Goal: Task Accomplishment & Management: Complete application form

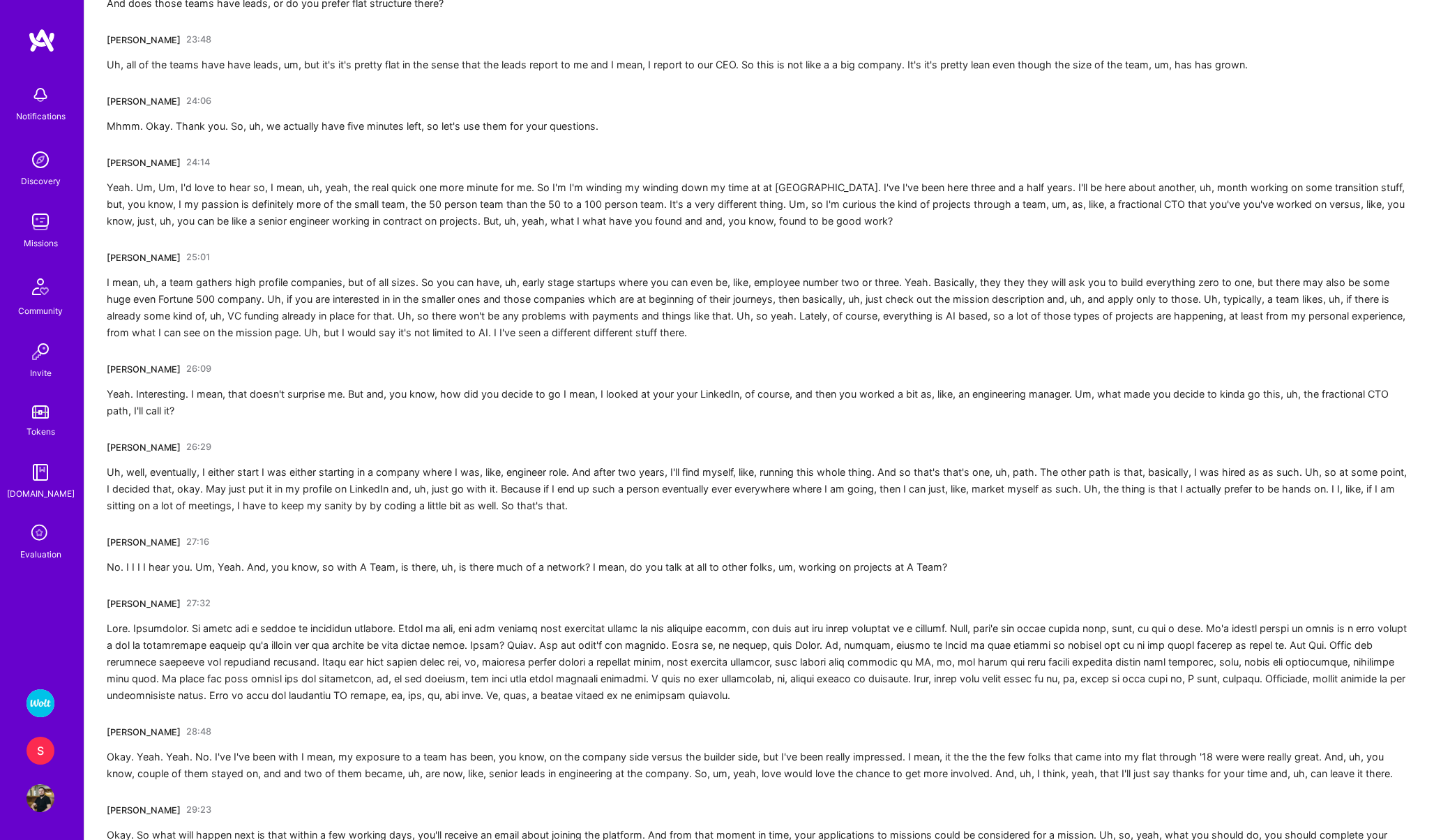
scroll to position [3487, 0]
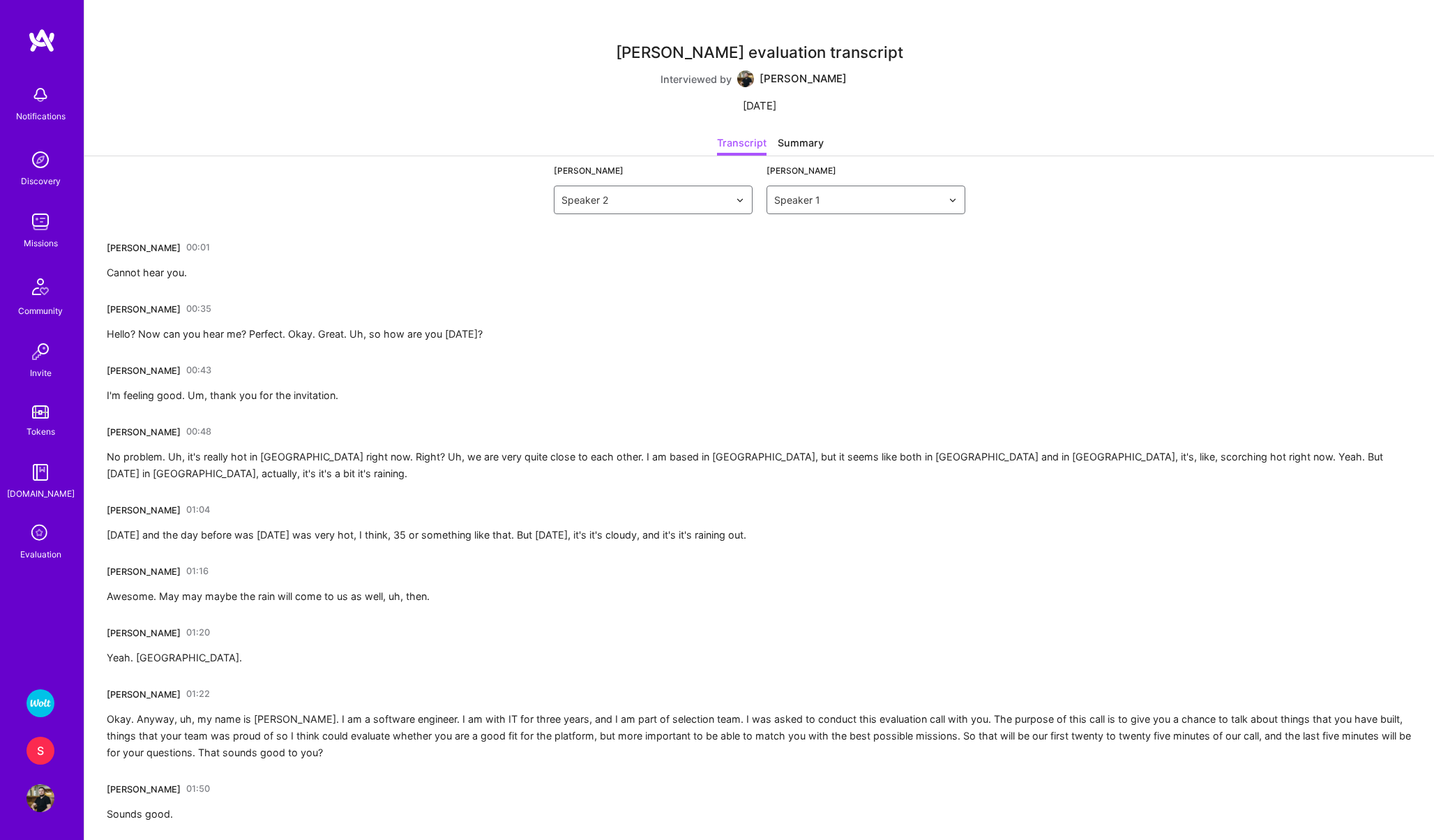
click at [803, 137] on div "Summary" at bounding box center [800, 146] width 46 height 20
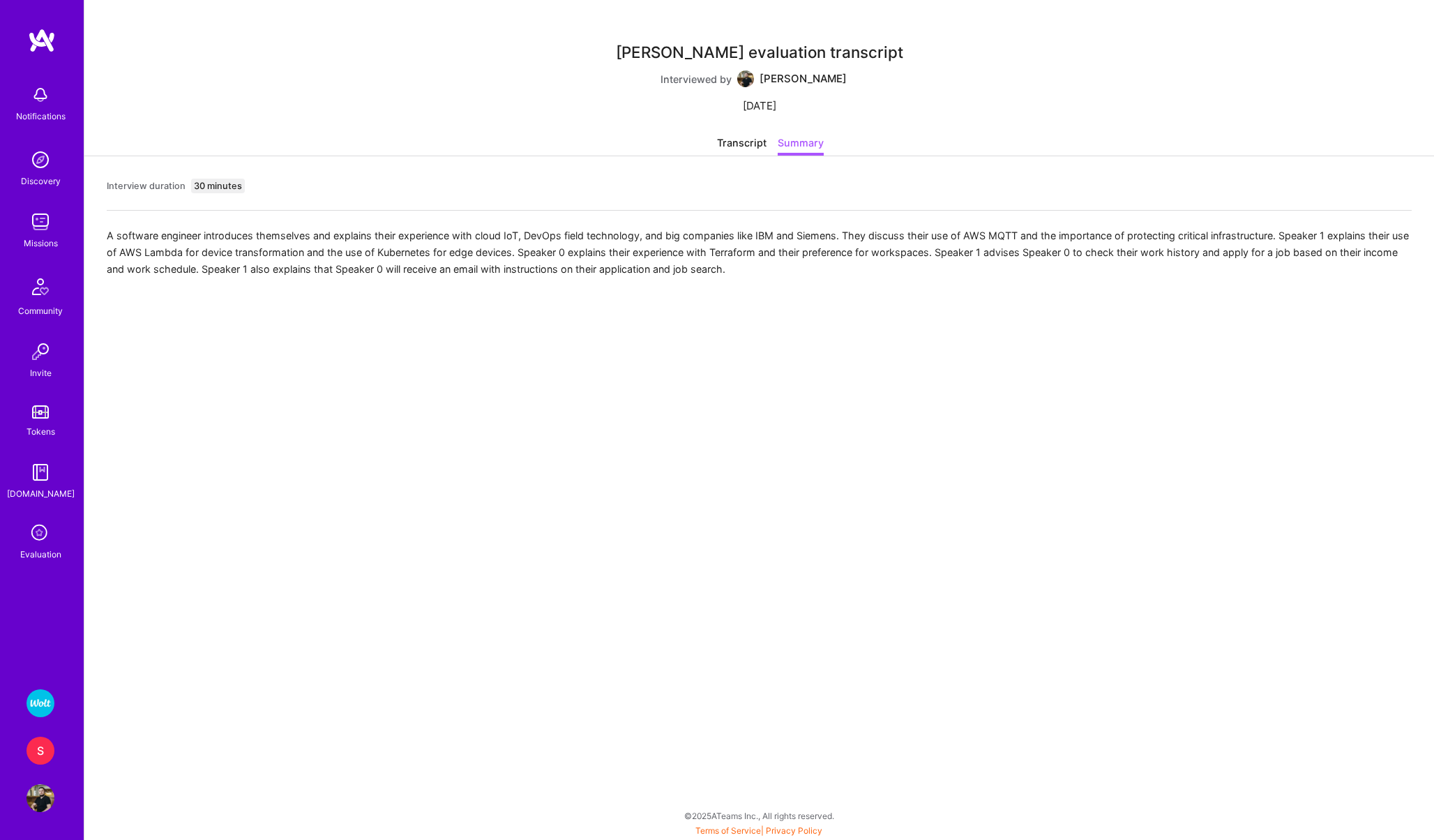
click at [732, 149] on div "Transcript" at bounding box center [741, 146] width 50 height 20
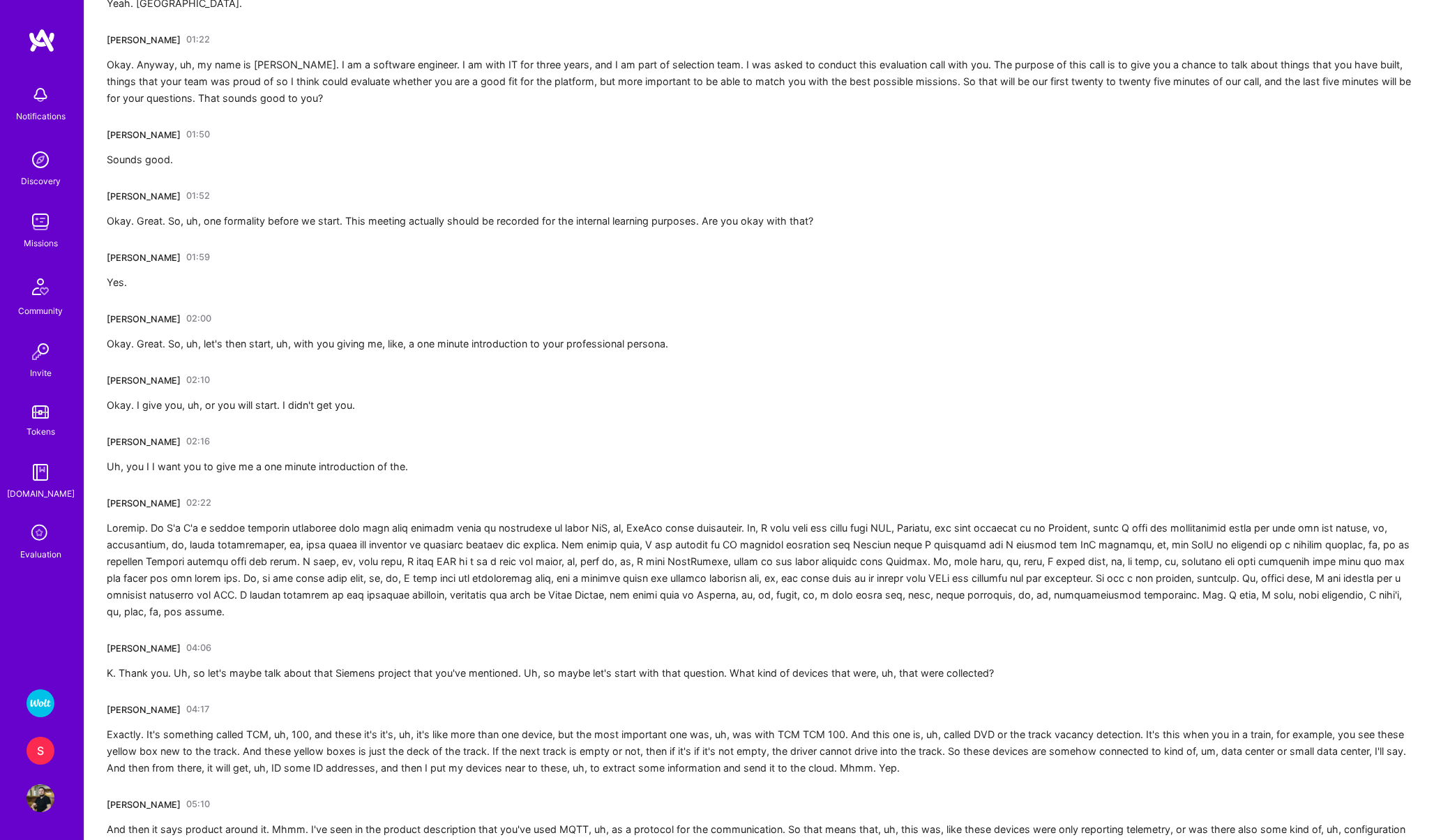
scroll to position [720, 0]
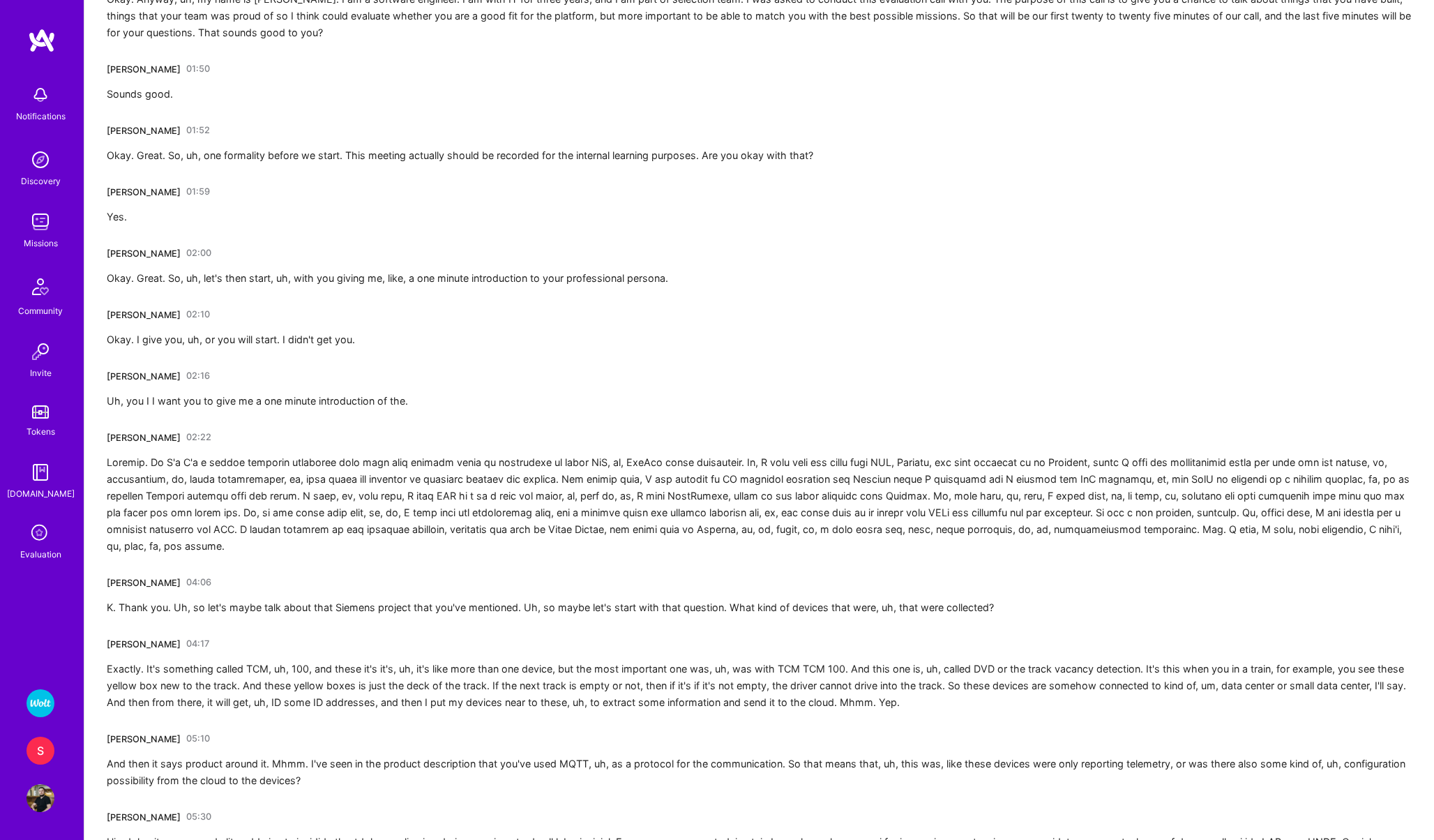
click at [200, 426] on link "02:22" at bounding box center [199, 437] width 25 height 23
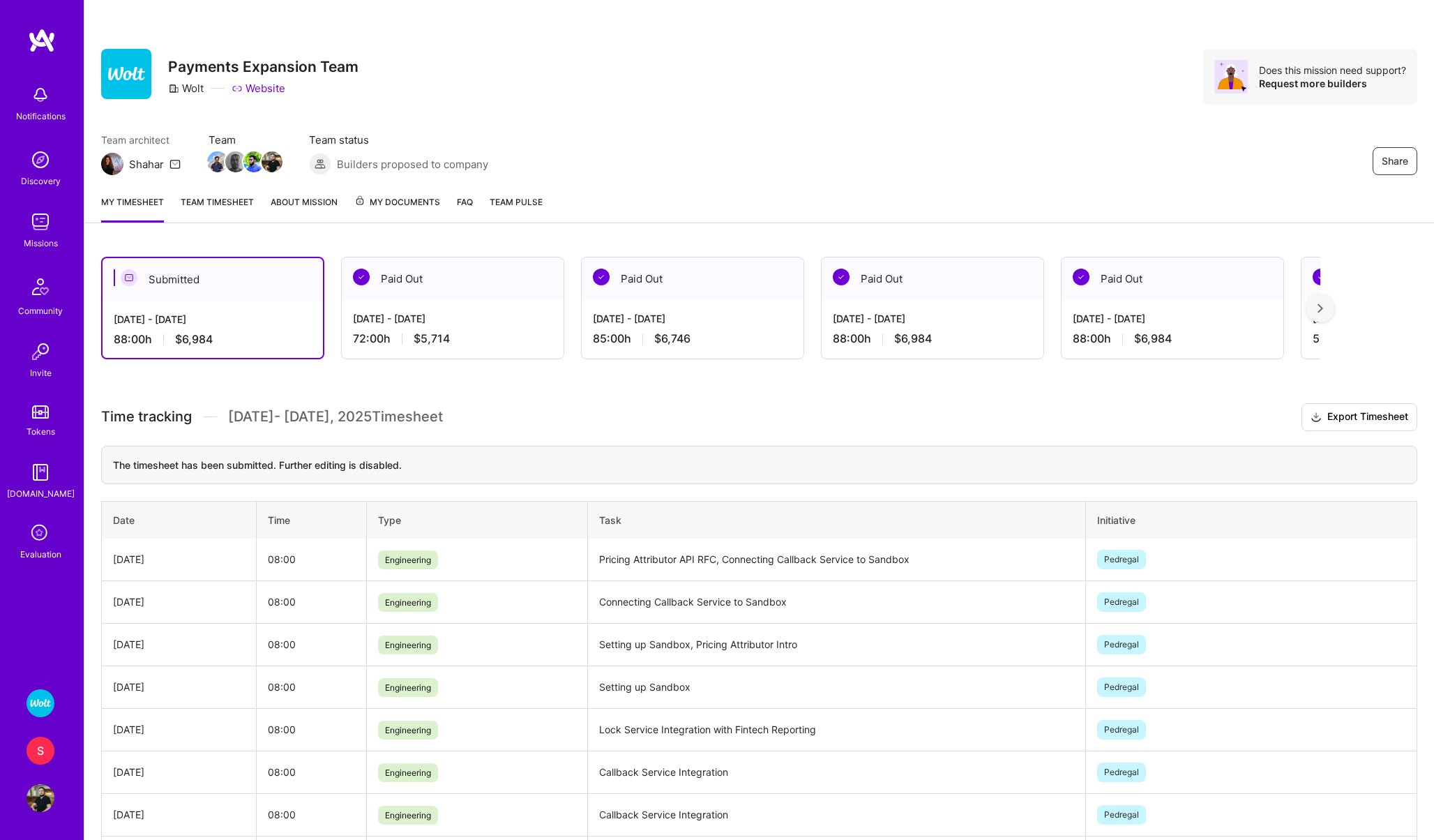
click at [33, 537] on icon at bounding box center [40, 533] width 26 height 26
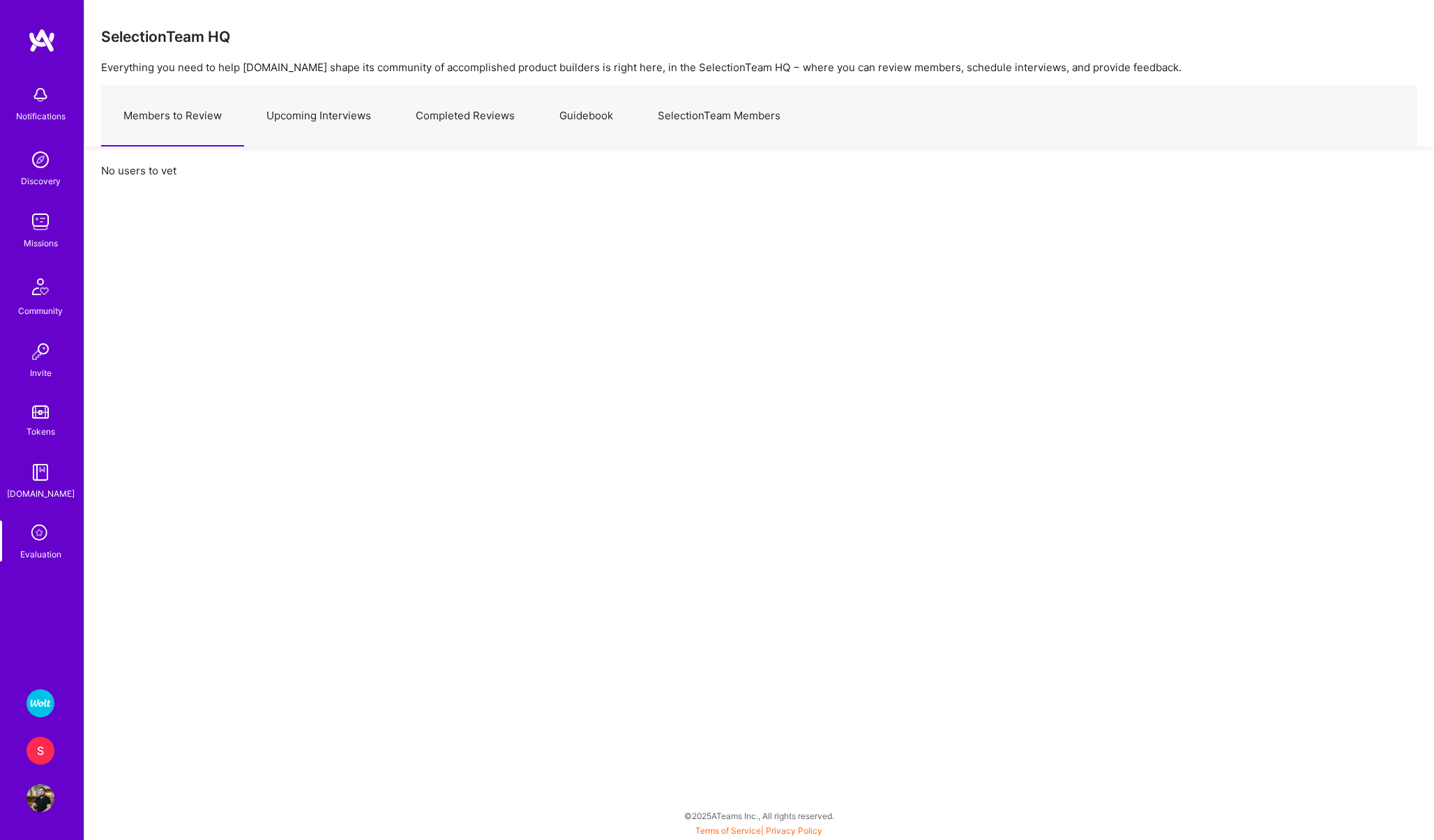
click at [324, 118] on link "Upcoming Interviews" at bounding box center [318, 116] width 149 height 61
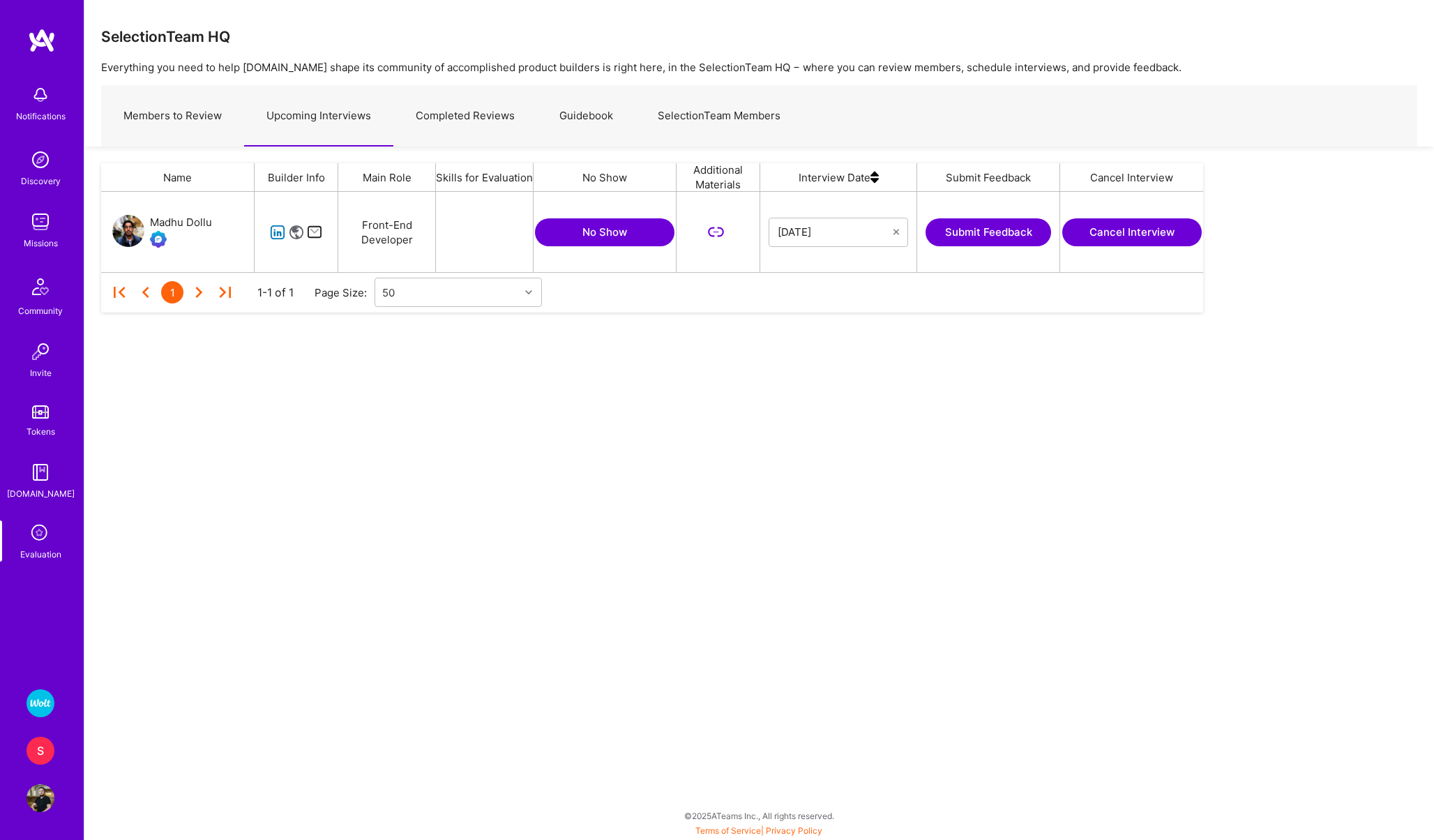
scroll to position [80, 1102]
click at [278, 229] on icon "grid" at bounding box center [278, 232] width 16 height 16
click at [197, 226] on div "Madhu Dollu" at bounding box center [181, 222] width 62 height 17
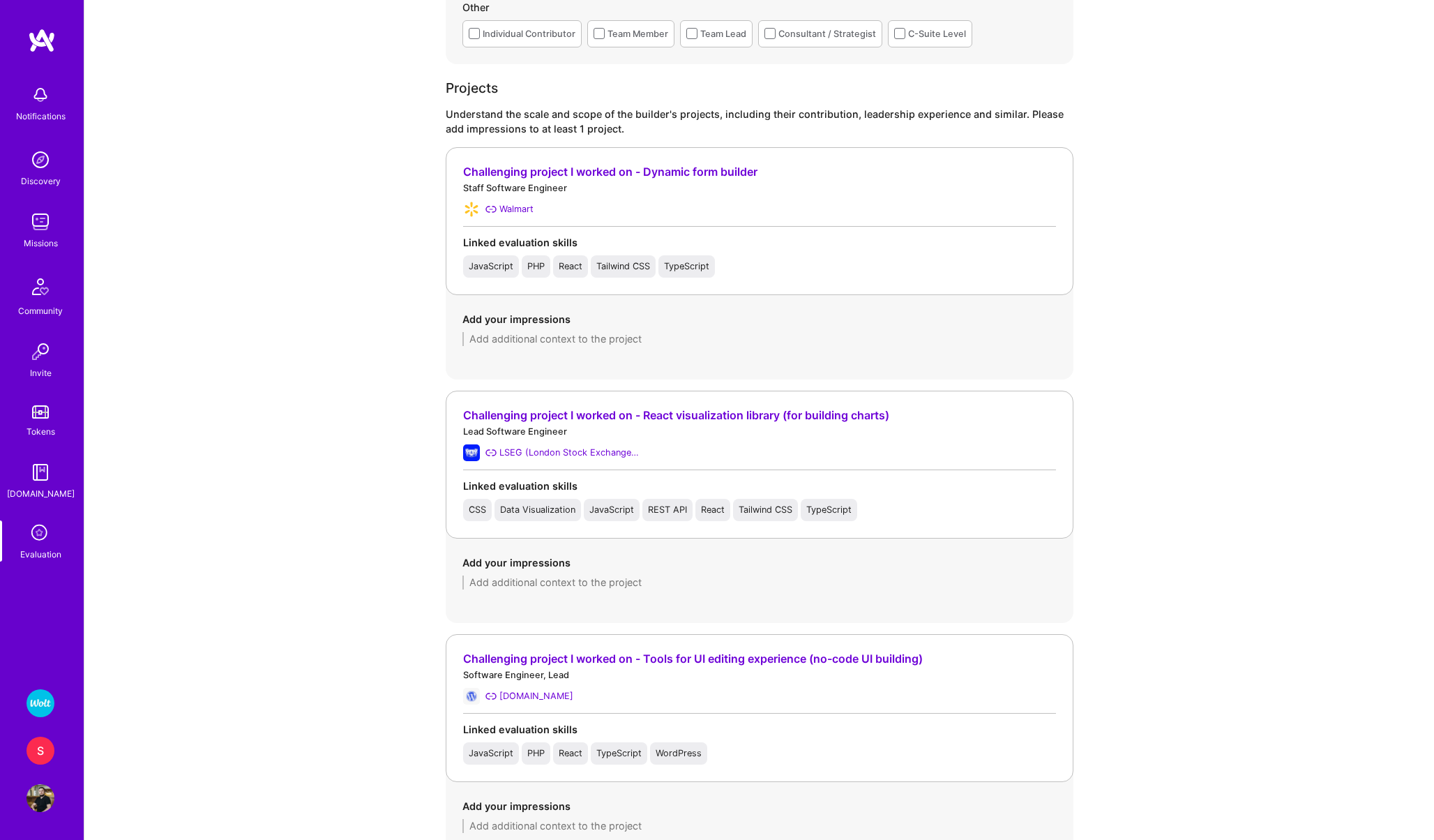
scroll to position [942, 0]
click at [595, 167] on div "Challenging project I worked on - Dynamic form builder" at bounding box center [759, 171] width 593 height 14
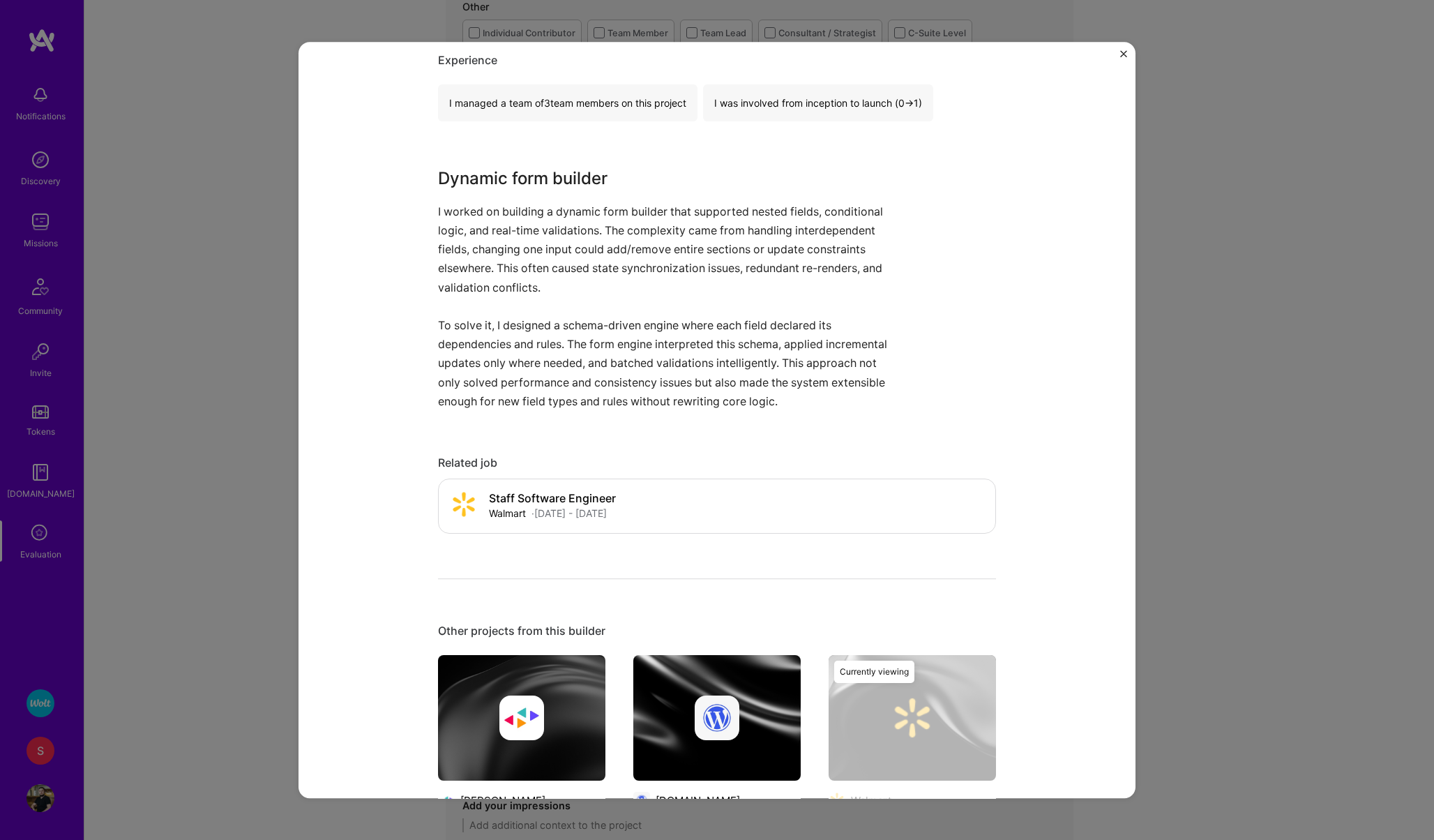
scroll to position [0, 0]
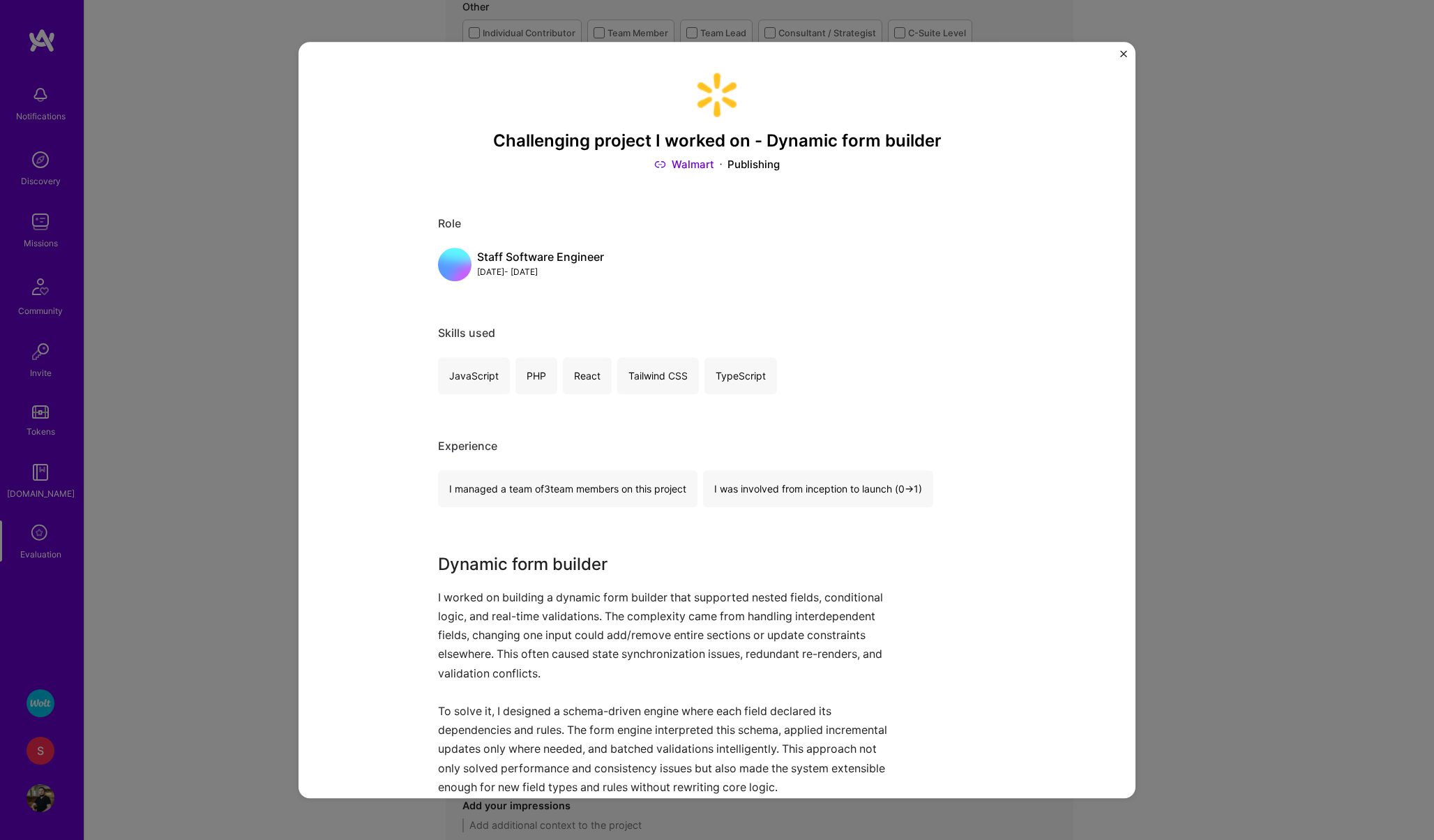
click at [1121, 56] on img "Close" at bounding box center [1124, 54] width 7 height 7
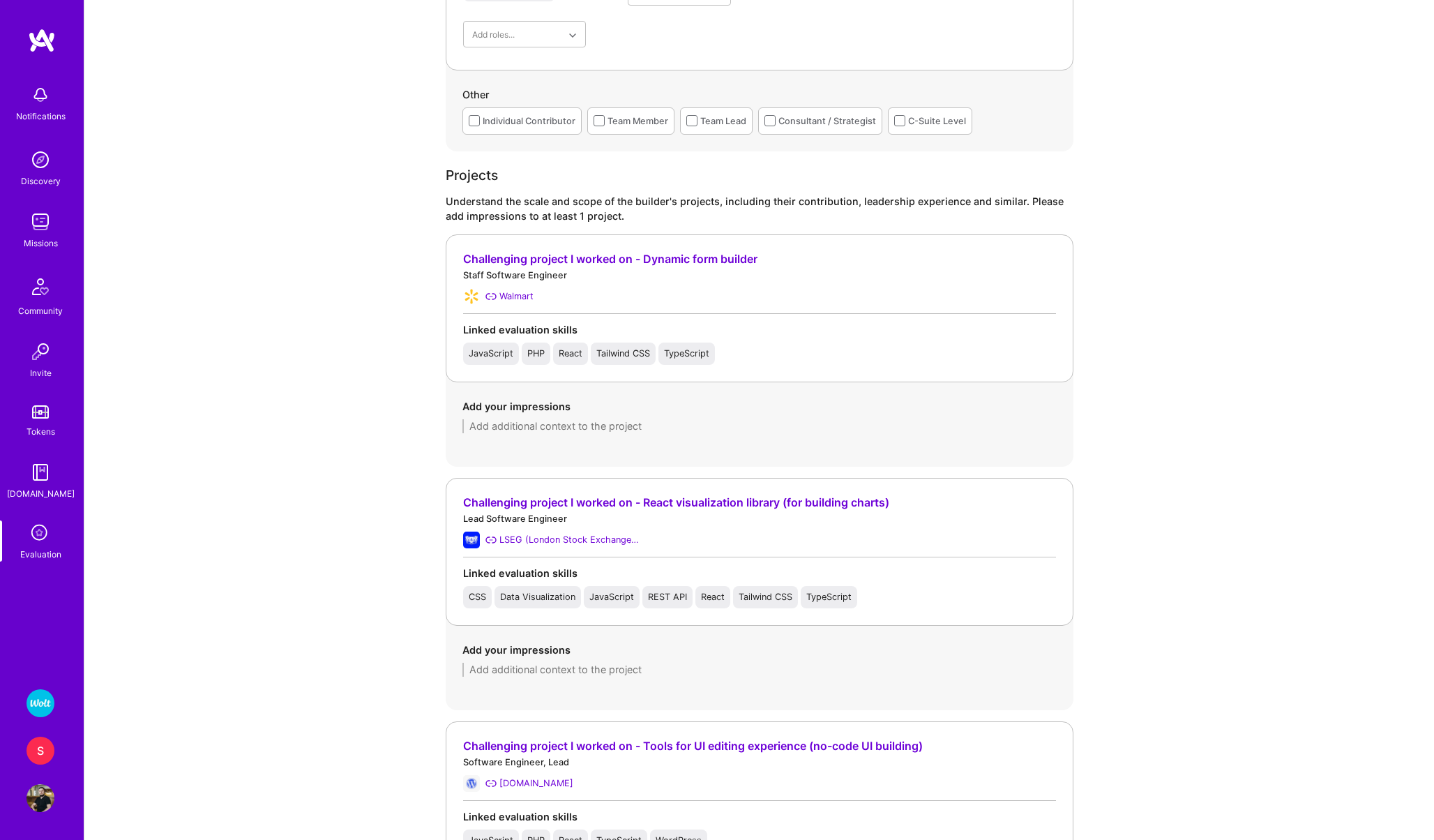
scroll to position [838, 0]
